Goal: Transaction & Acquisition: Purchase product/service

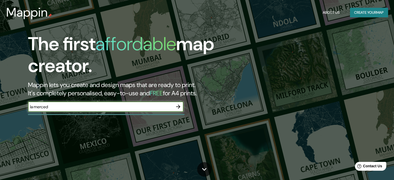
type input "la merced"
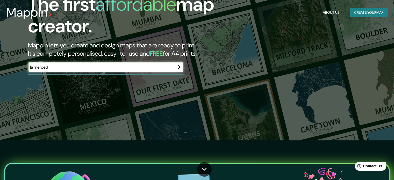
scroll to position [52, 0]
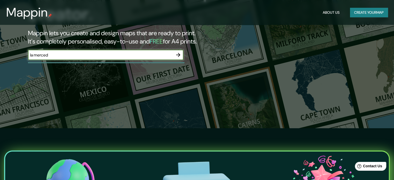
click at [177, 54] on icon "button" at bounding box center [178, 55] width 6 height 6
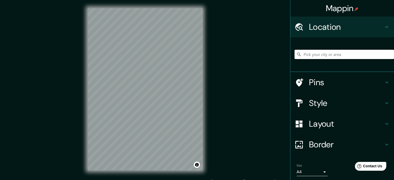
click at [327, 57] on input "Pick your city or area" at bounding box center [343, 54] width 99 height 9
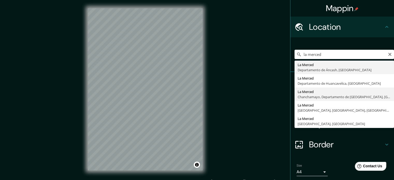
type input "La Merced, [GEOGRAPHIC_DATA], [GEOGRAPHIC_DATA], [GEOGRAPHIC_DATA]"
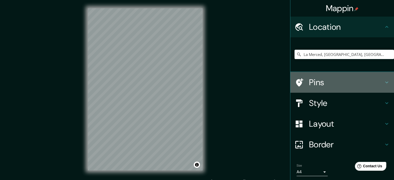
click at [383, 82] on icon at bounding box center [386, 82] width 6 height 6
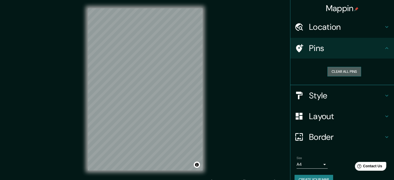
click at [344, 71] on button "Clear all pins" at bounding box center [344, 72] width 34 height 10
click at [385, 48] on div "Pins" at bounding box center [342, 48] width 104 height 21
click at [383, 93] on icon at bounding box center [386, 95] width 6 height 6
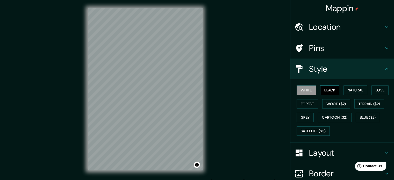
click at [328, 92] on button "Black" at bounding box center [329, 90] width 19 height 10
click at [348, 90] on button "Natural" at bounding box center [355, 90] width 24 height 10
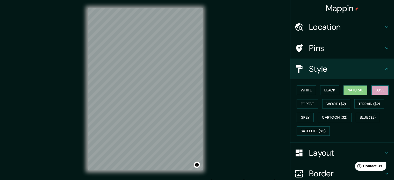
click at [378, 88] on button "Love" at bounding box center [379, 90] width 17 height 10
click at [305, 104] on button "Forest" at bounding box center [306, 104] width 21 height 10
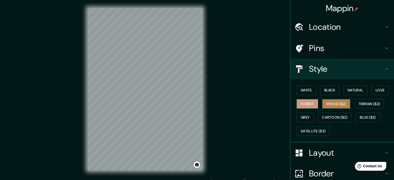
click at [324, 104] on button "Wood ($2)" at bounding box center [336, 104] width 28 height 10
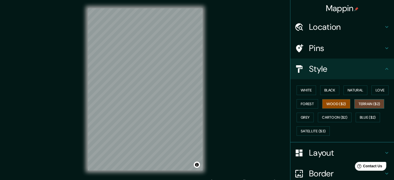
click at [362, 104] on button "Terrain ($2)" at bounding box center [369, 104] width 30 height 10
click at [364, 114] on button "Blue ($2)" at bounding box center [367, 118] width 24 height 10
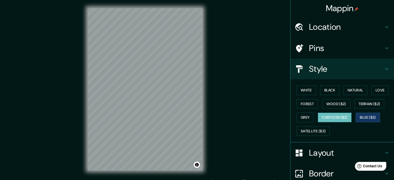
click at [326, 117] on button "Cartoon ($2)" at bounding box center [335, 118] width 34 height 10
click at [296, 119] on button "Grey" at bounding box center [304, 118] width 17 height 10
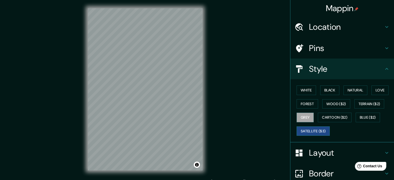
click at [300, 130] on button "Satellite ($3)" at bounding box center [312, 131] width 33 height 10
click at [300, 88] on button "White" at bounding box center [305, 90] width 19 height 10
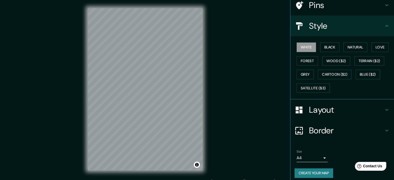
click at [324, 111] on h4 "Layout" at bounding box center [346, 110] width 75 height 10
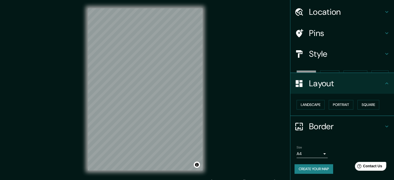
scroll to position [6, 0]
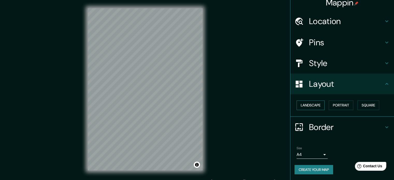
click at [307, 106] on button "Landscape" at bounding box center [310, 105] width 28 height 10
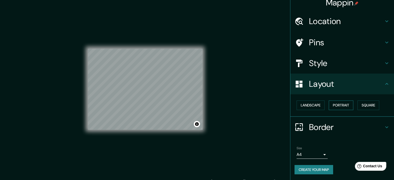
click at [340, 102] on button "Portrait" at bounding box center [340, 105] width 25 height 10
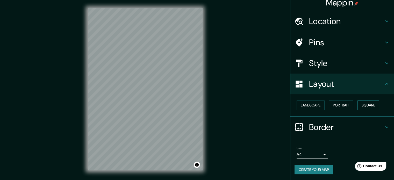
click at [366, 104] on button "Square" at bounding box center [368, 105] width 22 height 10
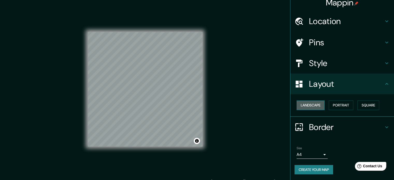
drag, startPoint x: 311, startPoint y: 106, endPoint x: 298, endPoint y: 105, distance: 13.3
click at [311, 106] on button "Landscape" at bounding box center [310, 105] width 28 height 10
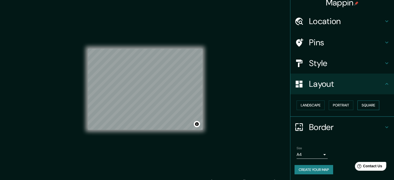
click at [362, 104] on button "Square" at bounding box center [368, 105] width 22 height 10
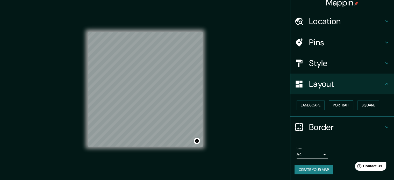
click at [344, 105] on button "Portrait" at bounding box center [340, 105] width 25 height 10
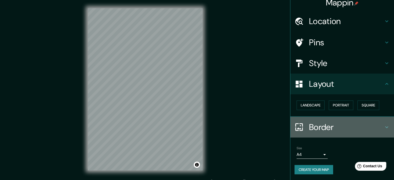
click at [313, 133] on div "Border" at bounding box center [342, 127] width 104 height 21
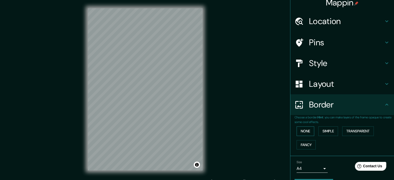
click at [302, 132] on button "None" at bounding box center [305, 131] width 18 height 10
click at [329, 129] on button "Simple" at bounding box center [328, 131] width 20 height 10
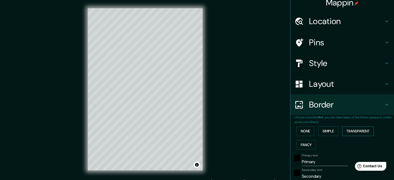
click at [357, 128] on button "Transparent" at bounding box center [358, 131] width 32 height 10
drag, startPoint x: 299, startPoint y: 145, endPoint x: 301, endPoint y: 137, distance: 8.9
click at [299, 145] on button "Fancy" at bounding box center [305, 145] width 19 height 10
click at [302, 133] on button "None" at bounding box center [305, 131] width 18 height 10
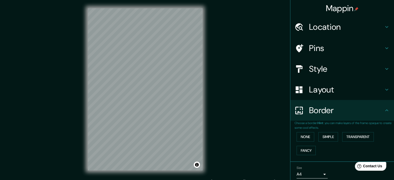
scroll to position [0, 0]
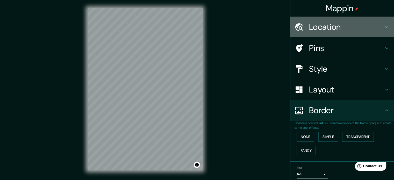
click at [359, 26] on h4 "Location" at bounding box center [346, 27] width 75 height 10
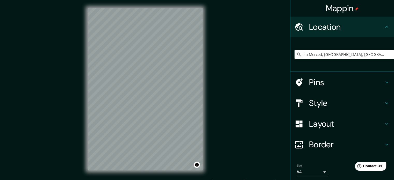
click at [243, 71] on div "Mappin Location [GEOGRAPHIC_DATA], [GEOGRAPHIC_DATA], [GEOGRAPHIC_DATA], [GEOGR…" at bounding box center [197, 93] width 394 height 187
click at [324, 25] on h4 "Location" at bounding box center [346, 27] width 75 height 10
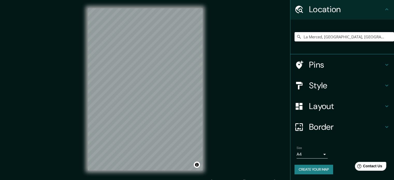
click at [304, 167] on button "Create your map" at bounding box center [313, 170] width 39 height 10
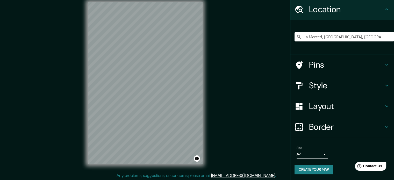
scroll to position [7, 0]
